Goal: Navigation & Orientation: Understand site structure

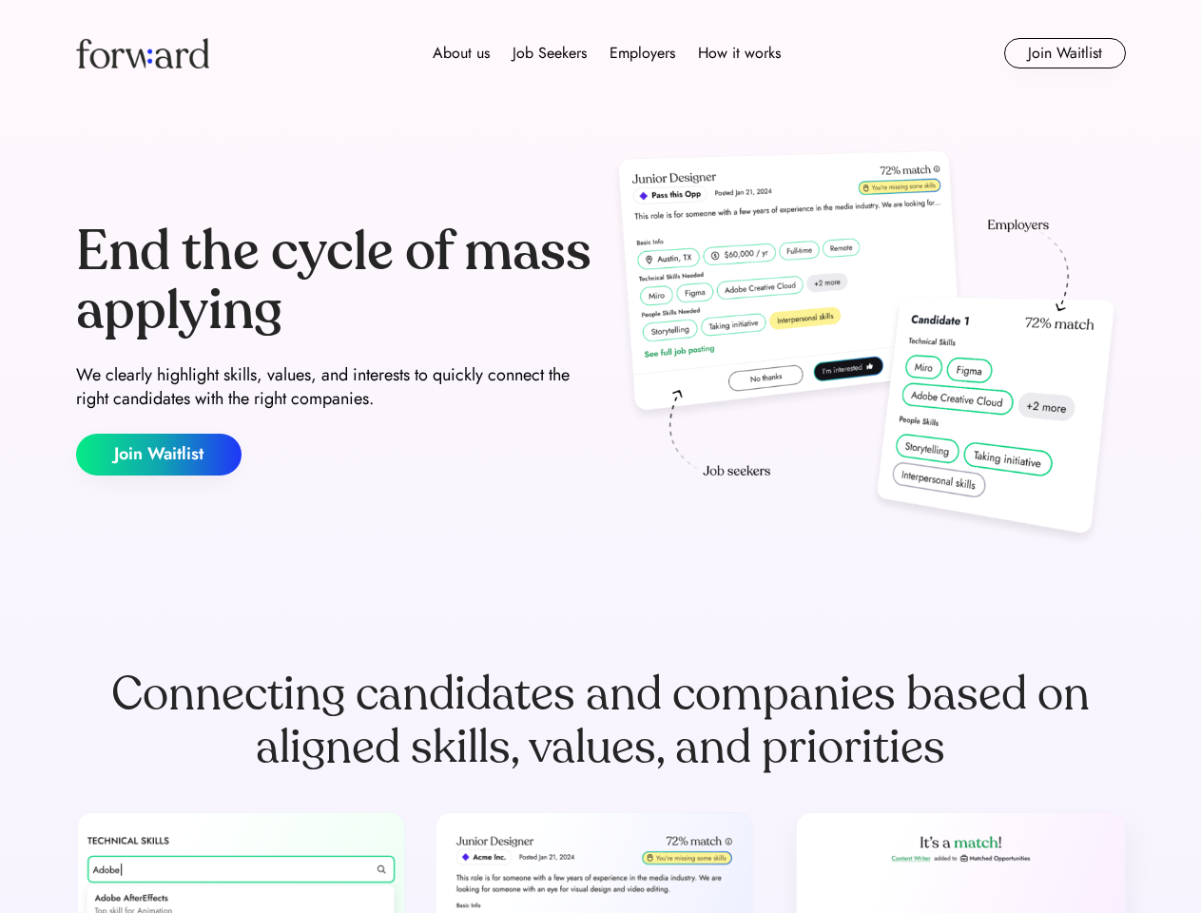
click at [600, 456] on div "End the cycle of mass applying We clearly highlight skills, values, and interes…" at bounding box center [601, 349] width 1050 height 409
click at [601, 53] on div "About us Job Seekers Employers How it works" at bounding box center [606, 53] width 749 height 23
click at [143, 53] on img at bounding box center [142, 53] width 133 height 30
click at [607, 53] on div "About us Job Seekers Employers How it works" at bounding box center [606, 53] width 749 height 23
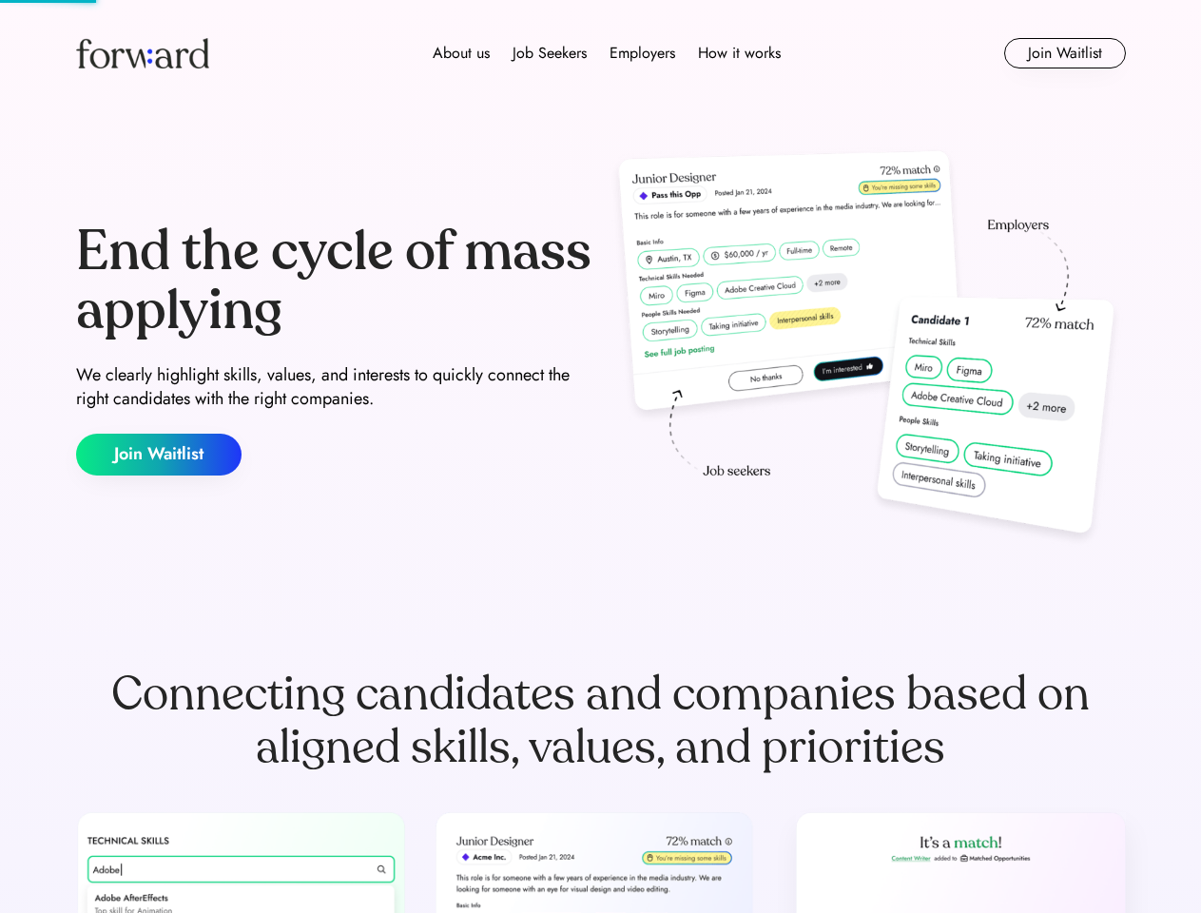
click at [461, 53] on div "About us" at bounding box center [461, 53] width 57 height 23
click at [549, 53] on div "Job Seekers" at bounding box center [549, 53] width 74 height 23
click at [642, 53] on div "Employers" at bounding box center [642, 53] width 66 height 23
click at [738, 53] on div "How it works" at bounding box center [739, 53] width 83 height 23
